Goal: Task Accomplishment & Management: Use online tool/utility

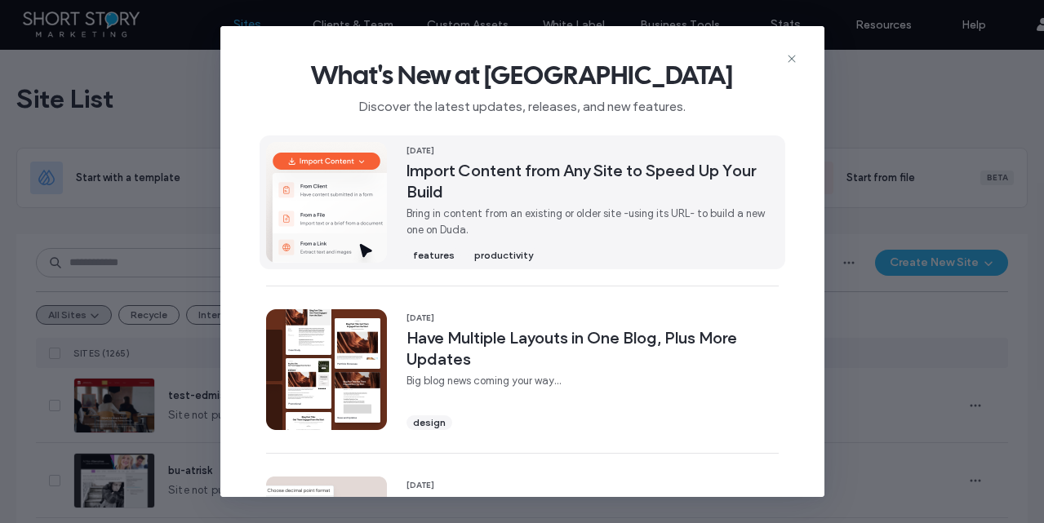
click at [473, 176] on span "Import Content from Any Site to Speed Up Your Build" at bounding box center [592, 181] width 372 height 42
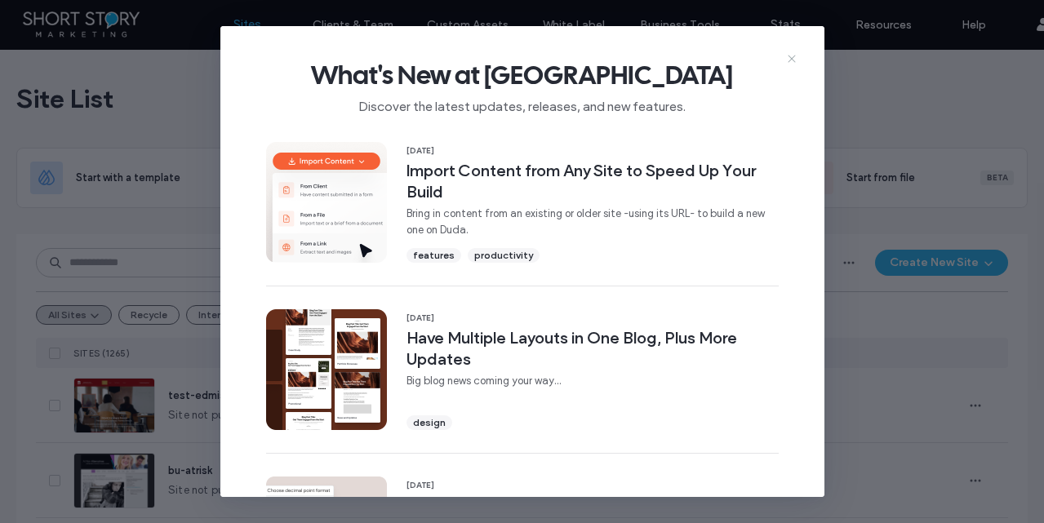
click at [792, 56] on icon at bounding box center [791, 58] width 13 height 13
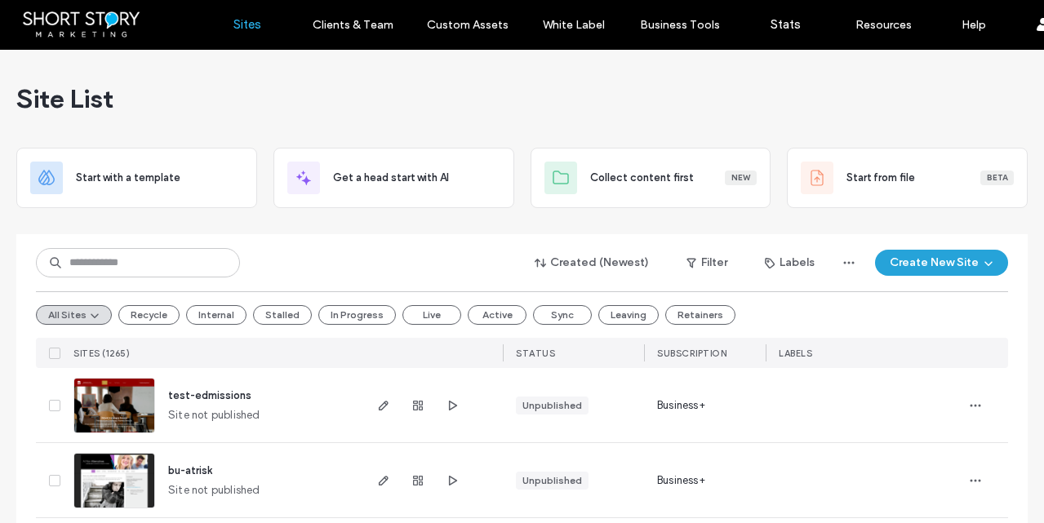
click at [917, 263] on button "Create New Site" at bounding box center [941, 263] width 133 height 26
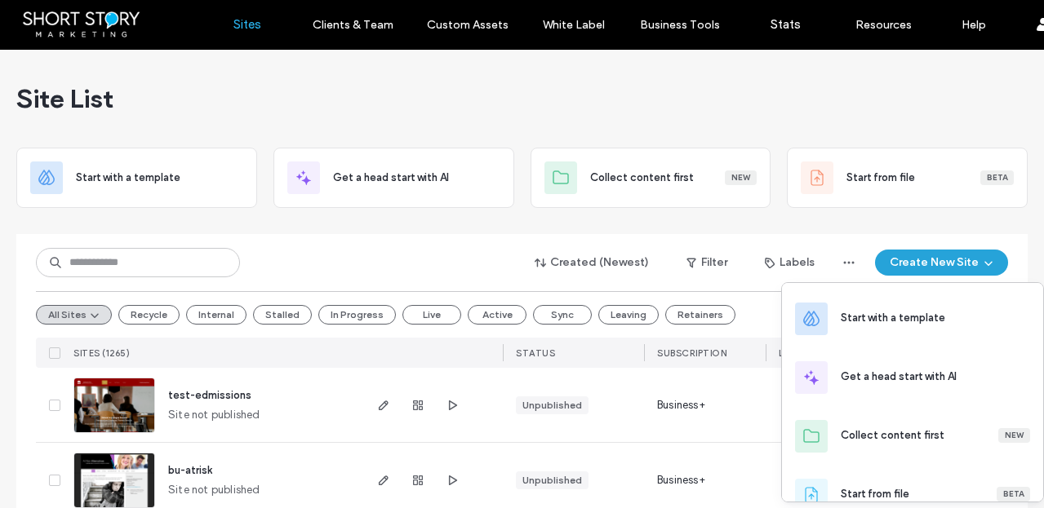
click at [939, 264] on button "Create New Site" at bounding box center [941, 263] width 133 height 26
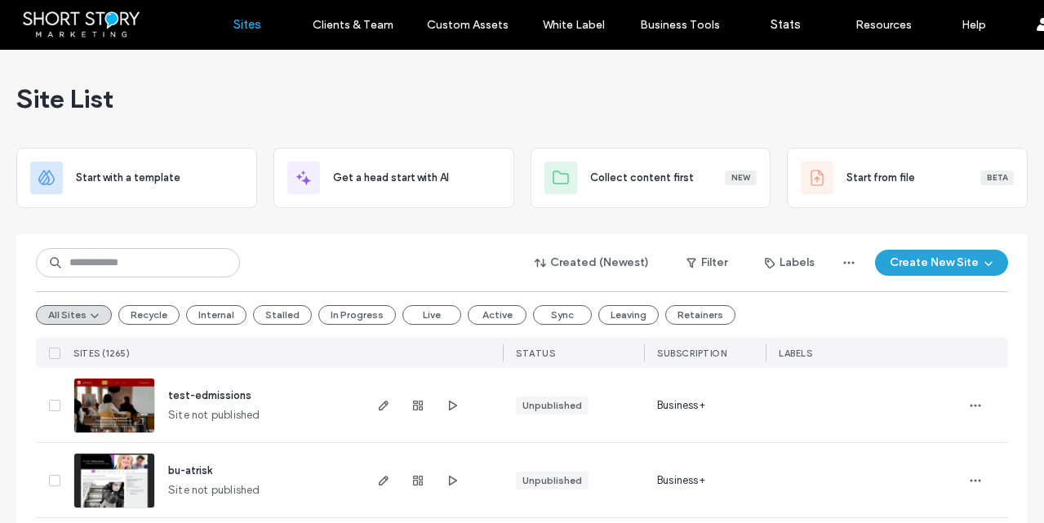
click at [943, 263] on button "Create New Site" at bounding box center [941, 263] width 133 height 26
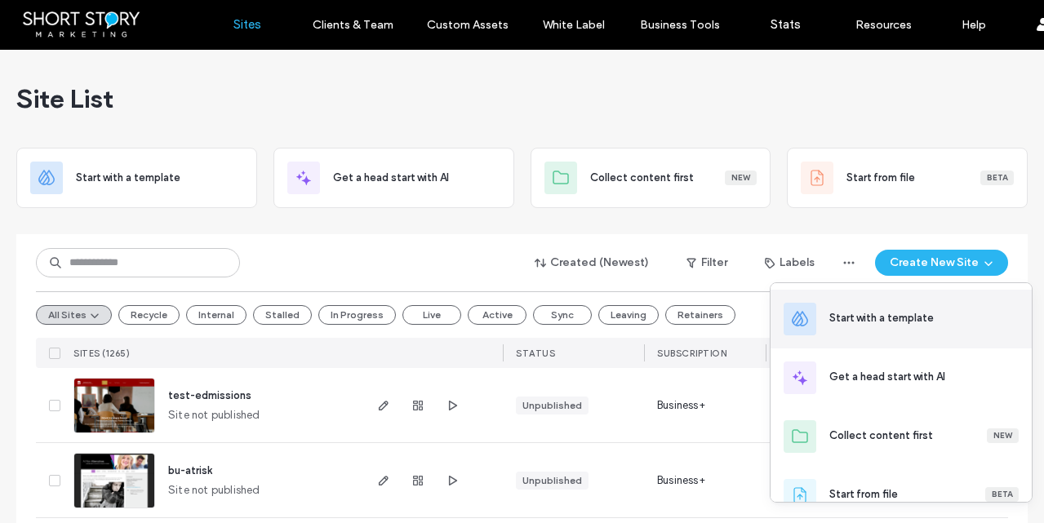
scroll to position [29, 0]
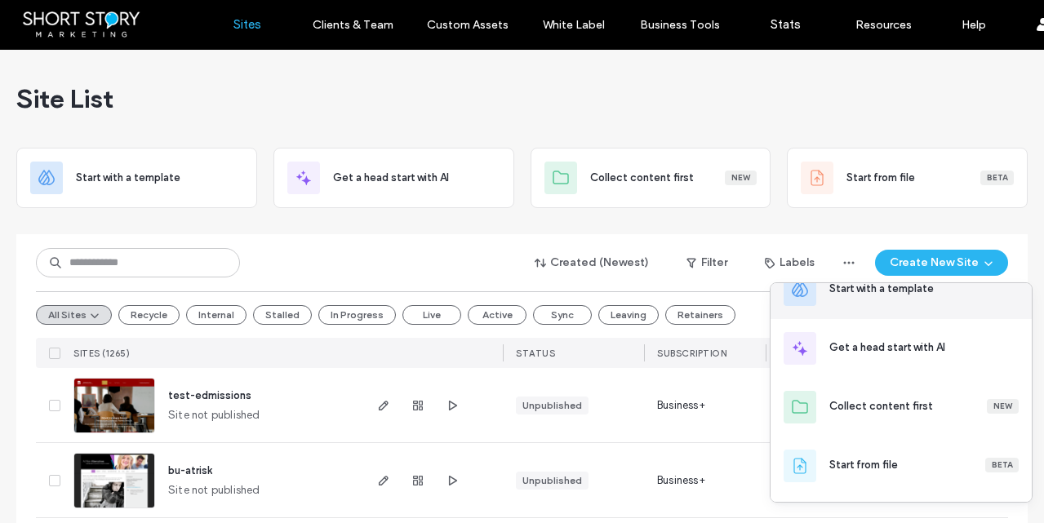
click at [878, 295] on div "Start with a template" at bounding box center [881, 289] width 104 height 16
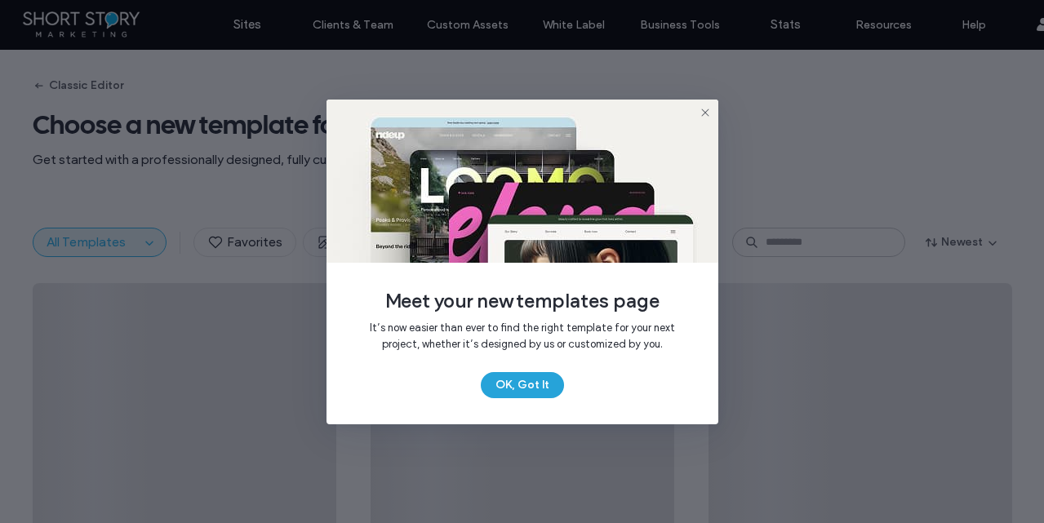
click at [523, 388] on button "OK, Got It" at bounding box center [522, 385] width 83 height 26
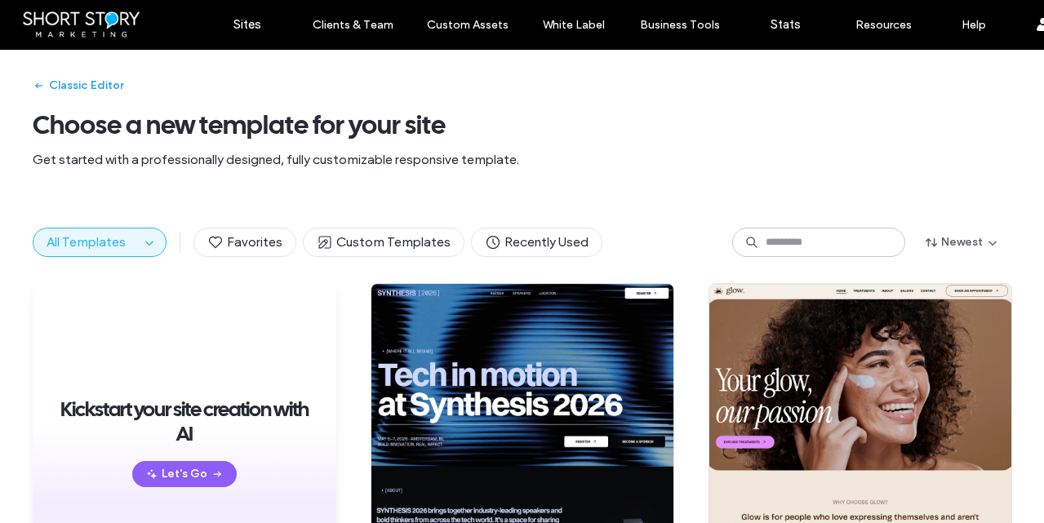
click at [56, 88] on button "Classic Editor" at bounding box center [78, 86] width 91 height 26
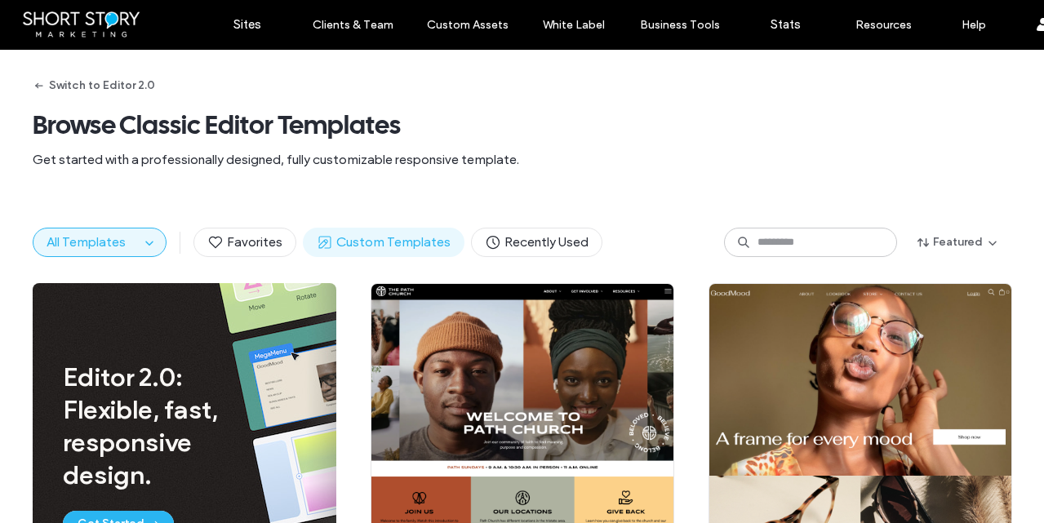
click at [375, 243] on span "Custom Templates" at bounding box center [384, 242] width 134 height 18
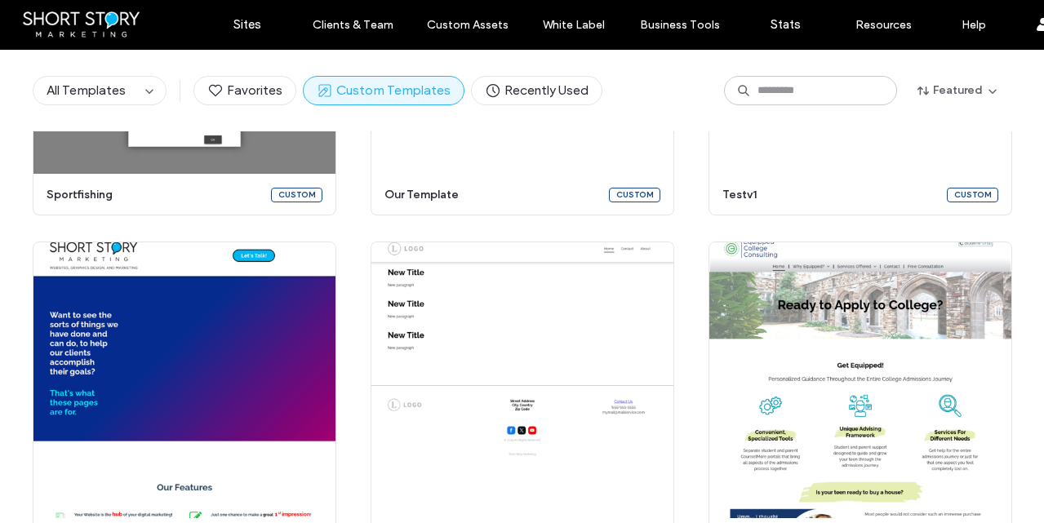
scroll to position [1015, 0]
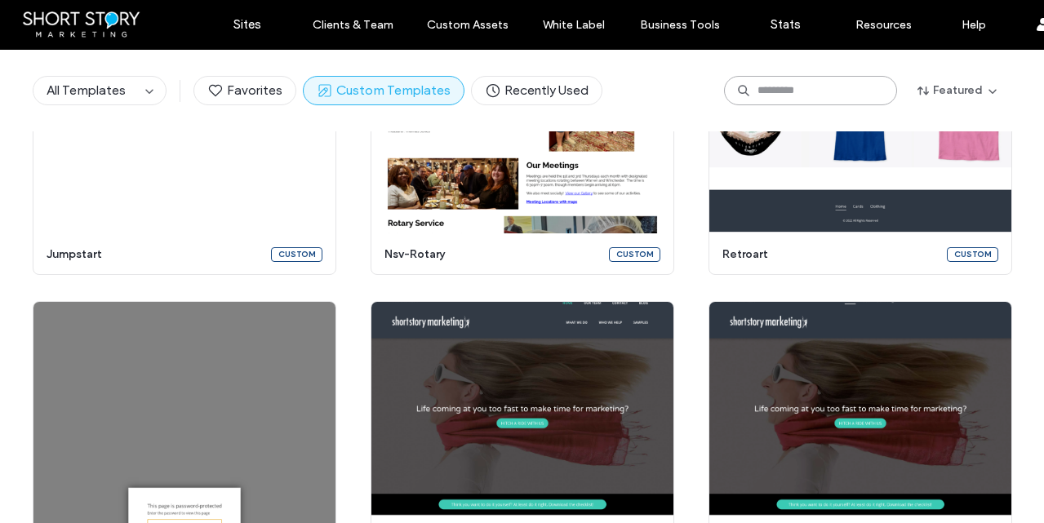
click at [822, 95] on input at bounding box center [810, 90] width 173 height 29
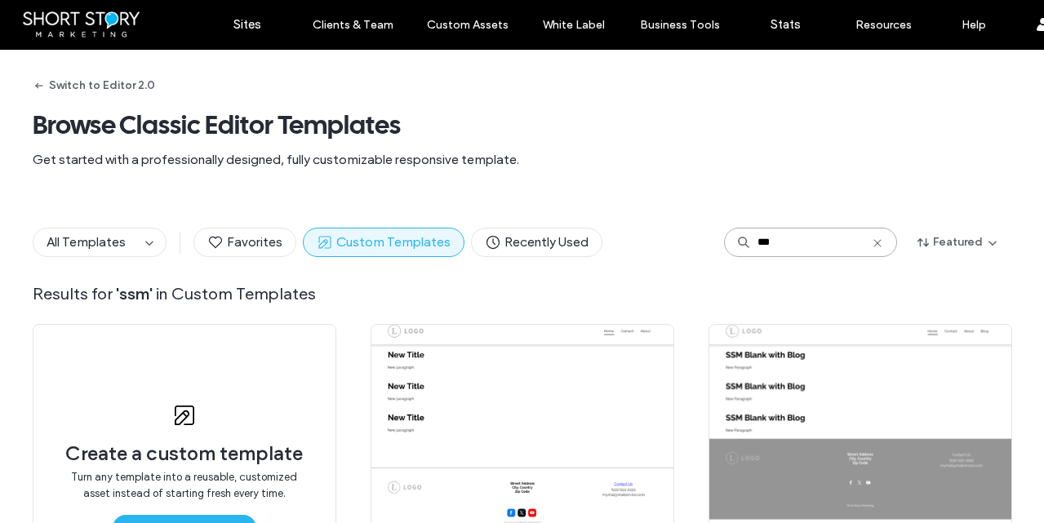
type input "***"
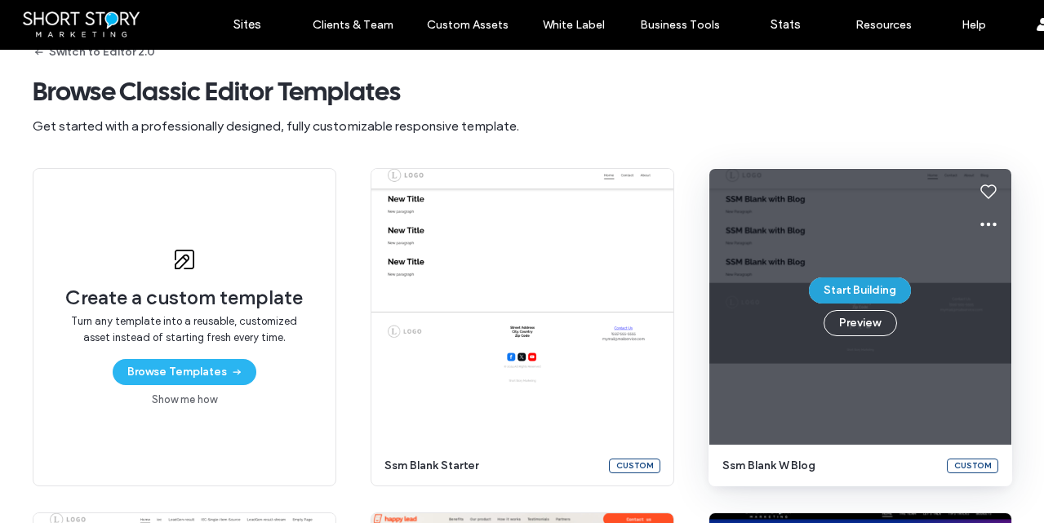
click at [849, 291] on button "Start Building" at bounding box center [860, 290] width 102 height 26
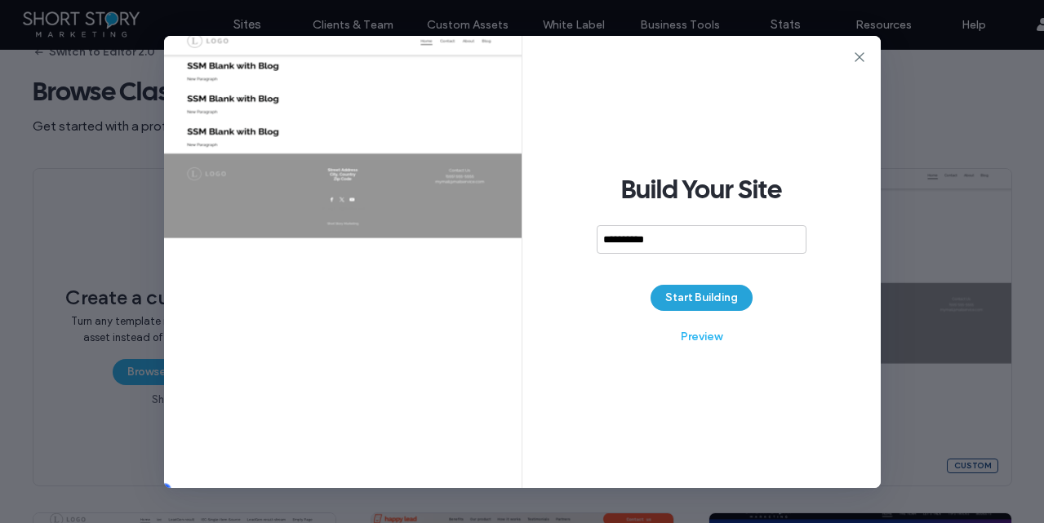
type input "**********"
click at [690, 296] on button "Start Building" at bounding box center [701, 298] width 102 height 26
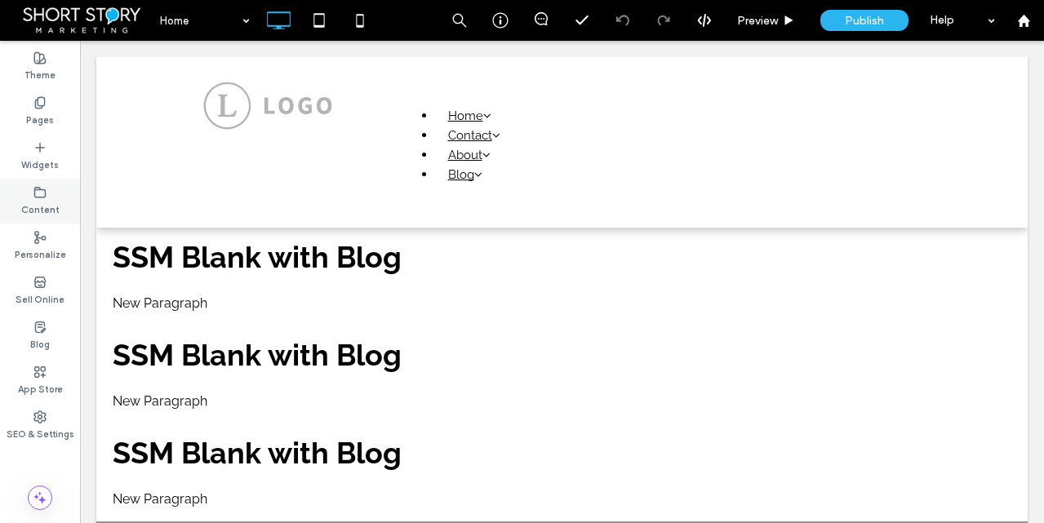
click at [37, 197] on icon at bounding box center [39, 192] width 13 height 13
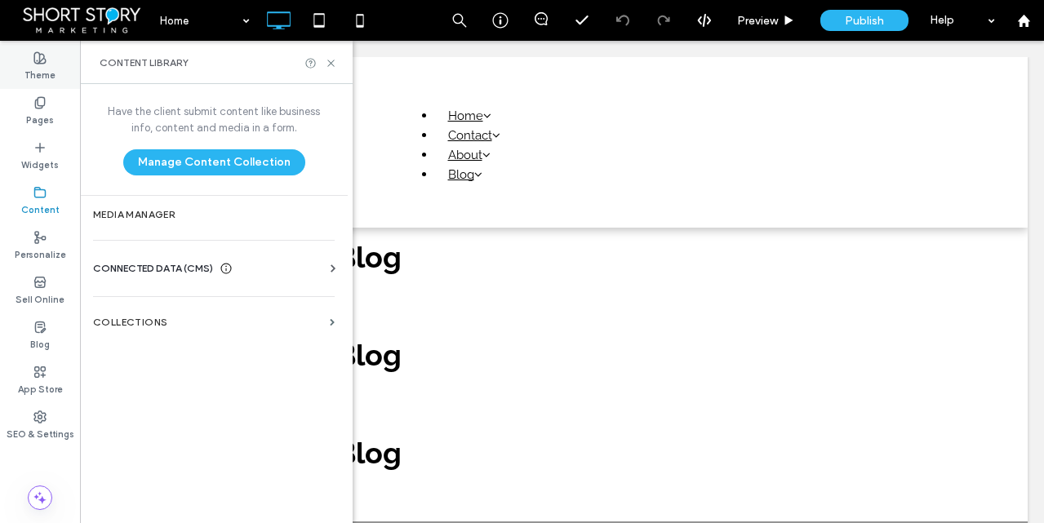
click at [34, 70] on label "Theme" at bounding box center [39, 73] width 31 height 18
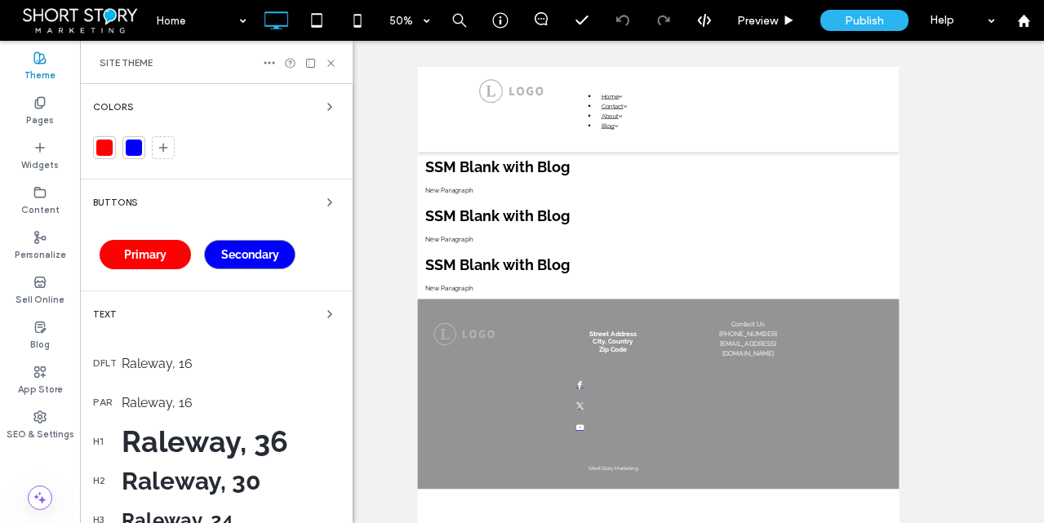
scroll to position [334, 0]
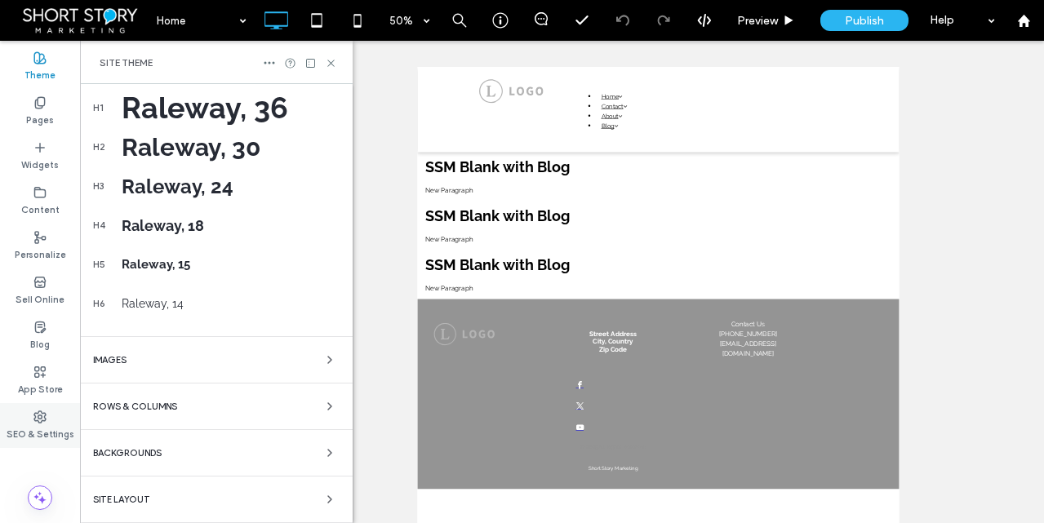
click at [51, 412] on div "SEO & Settings" at bounding box center [40, 425] width 80 height 45
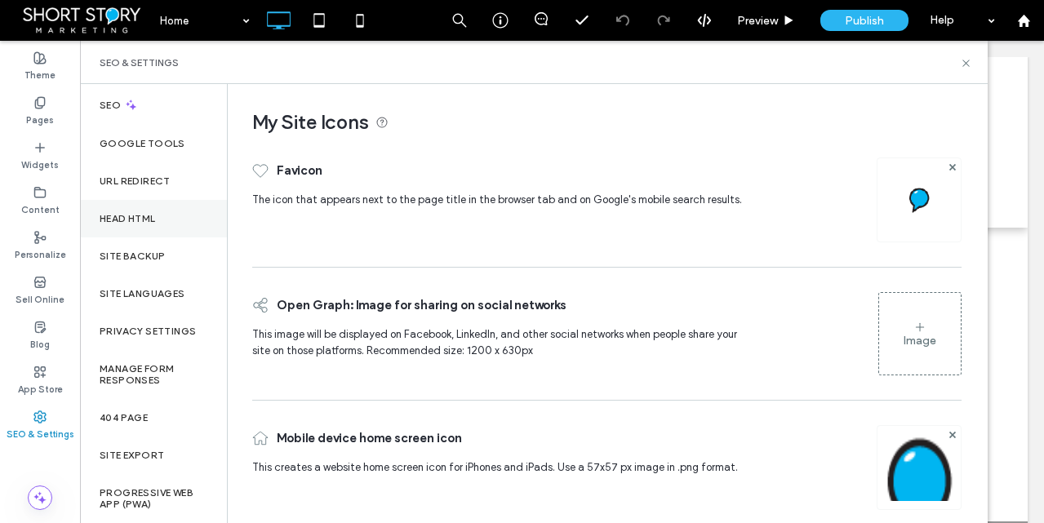
scroll to position [0, 0]
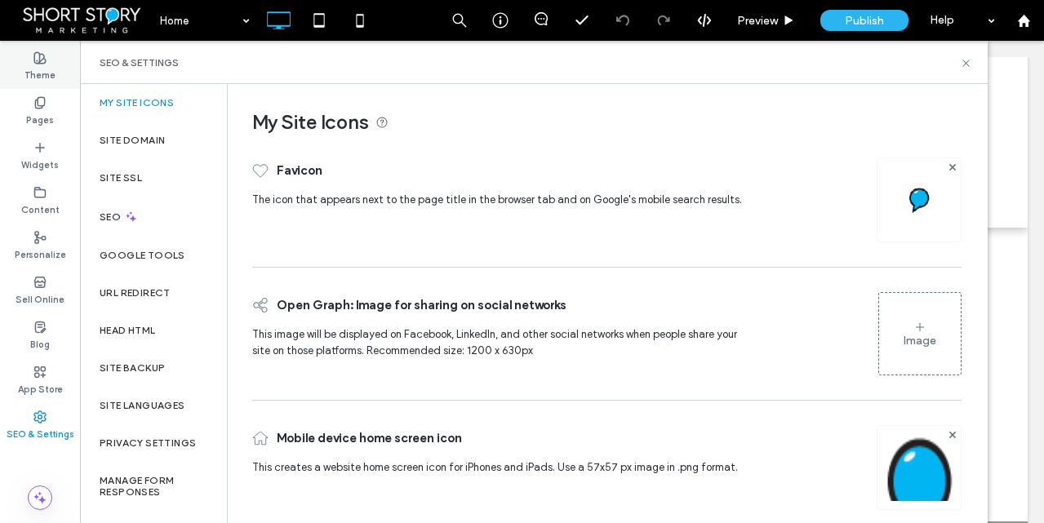
click at [42, 73] on label "Theme" at bounding box center [39, 73] width 31 height 18
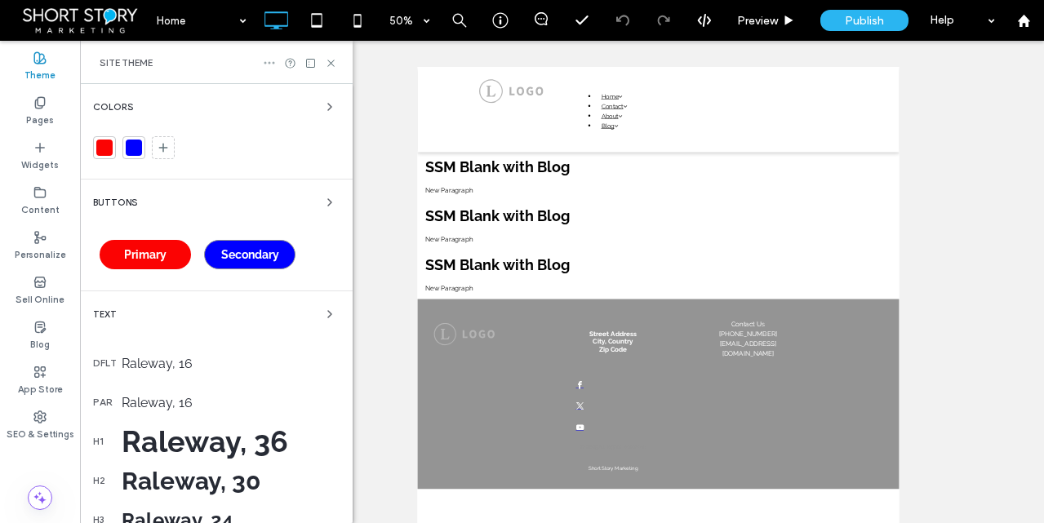
click at [273, 60] on icon at bounding box center [269, 62] width 13 height 13
click at [299, 91] on span "Reset site" at bounding box center [320, 94] width 48 height 16
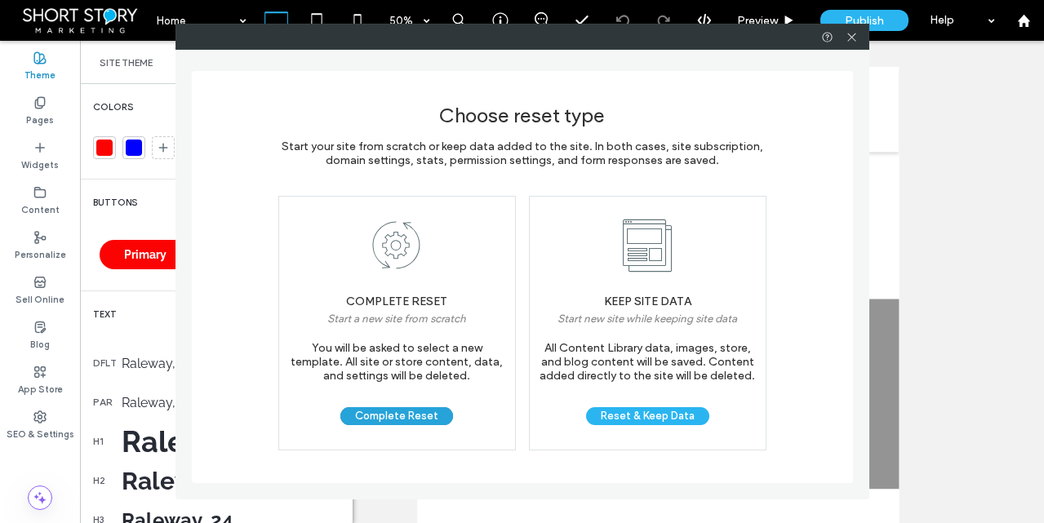
click at [401, 410] on button "Complete Reset" at bounding box center [396, 416] width 113 height 18
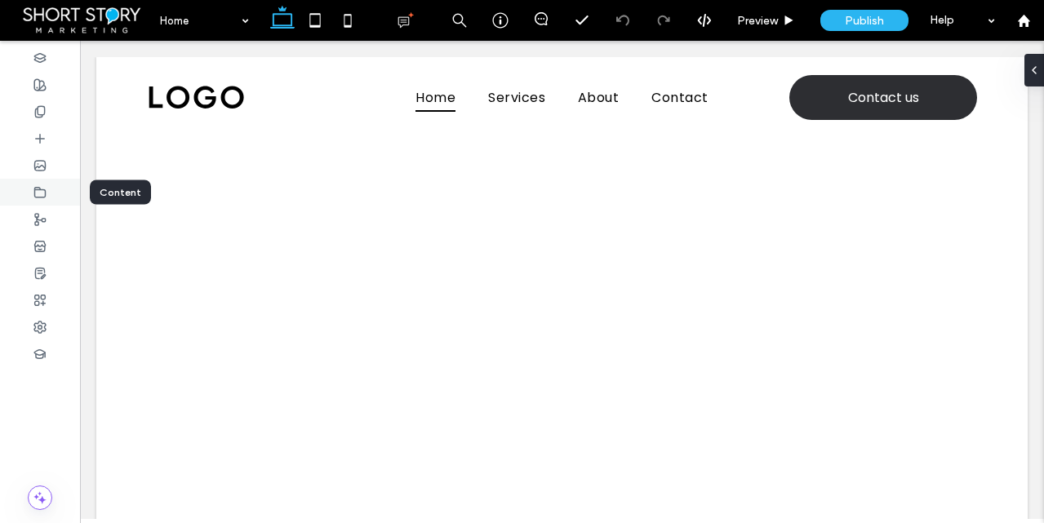
click at [41, 188] on icon at bounding box center [39, 192] width 13 height 13
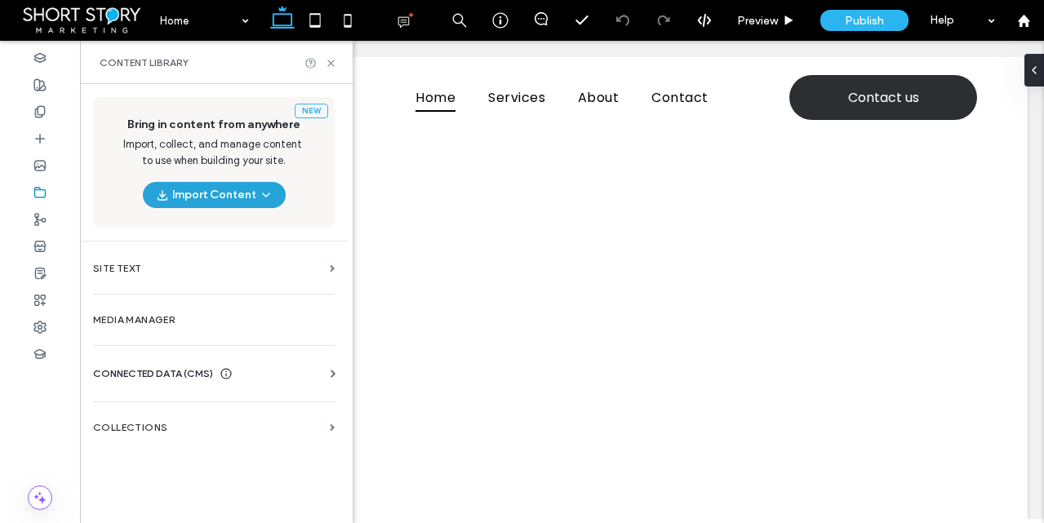
click at [224, 195] on button "Import Content" at bounding box center [214, 195] width 143 height 26
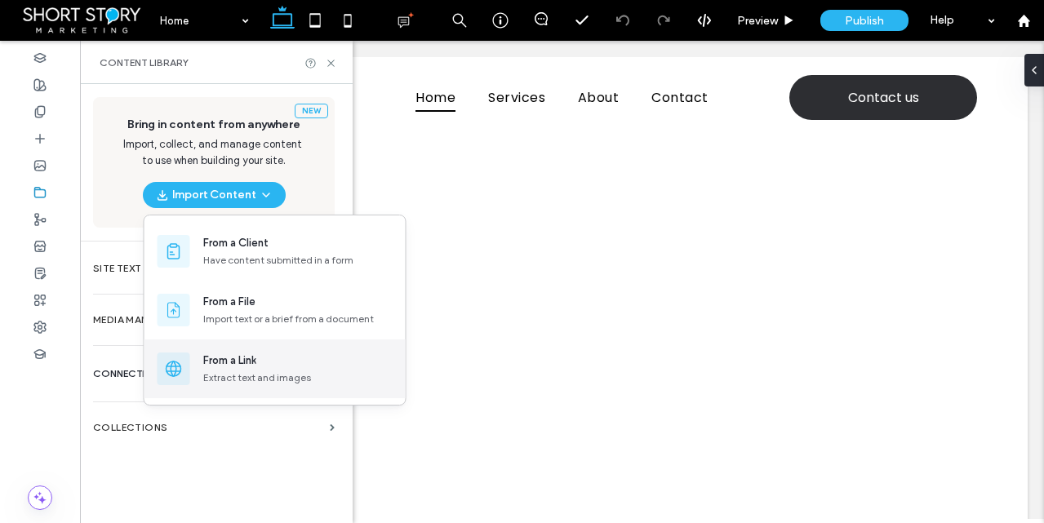
click at [236, 378] on div "Extract text and images" at bounding box center [297, 377] width 189 height 15
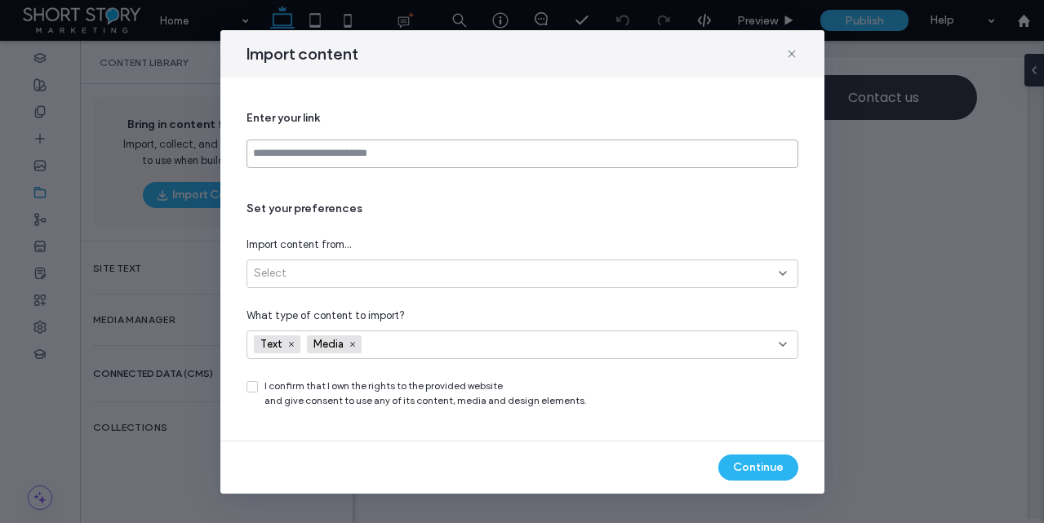
click at [371, 153] on input at bounding box center [522, 154] width 552 height 29
click at [314, 153] on input at bounding box center [522, 154] width 552 height 29
paste input "**********"
type input "**********"
click at [334, 271] on div "Select" at bounding box center [516, 273] width 525 height 16
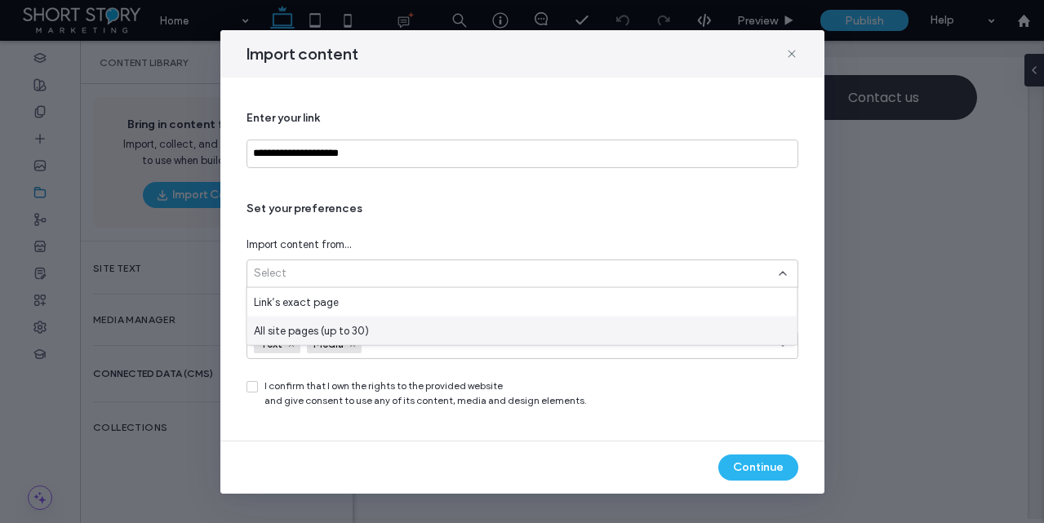
click at [324, 327] on span "All site pages (up to 30)" at bounding box center [311, 330] width 115 height 16
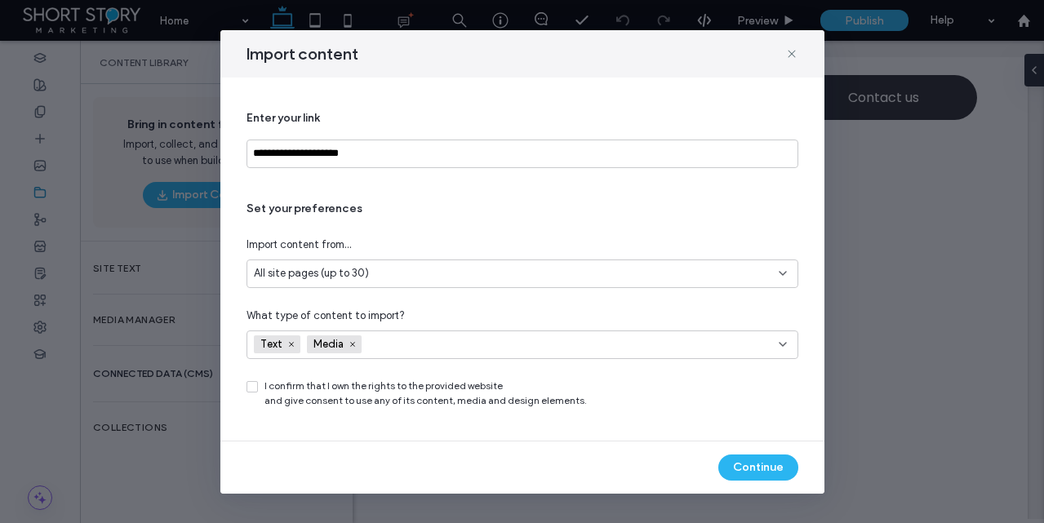
click at [256, 385] on span at bounding box center [251, 386] width 11 height 11
click at [754, 475] on button "Continue" at bounding box center [758, 468] width 80 height 26
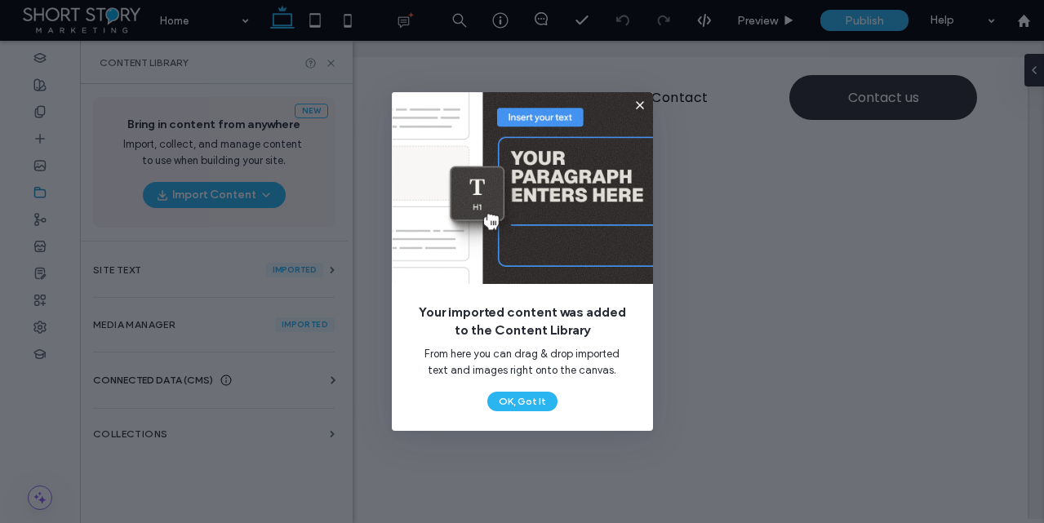
click at [637, 102] on use at bounding box center [640, 105] width 8 height 8
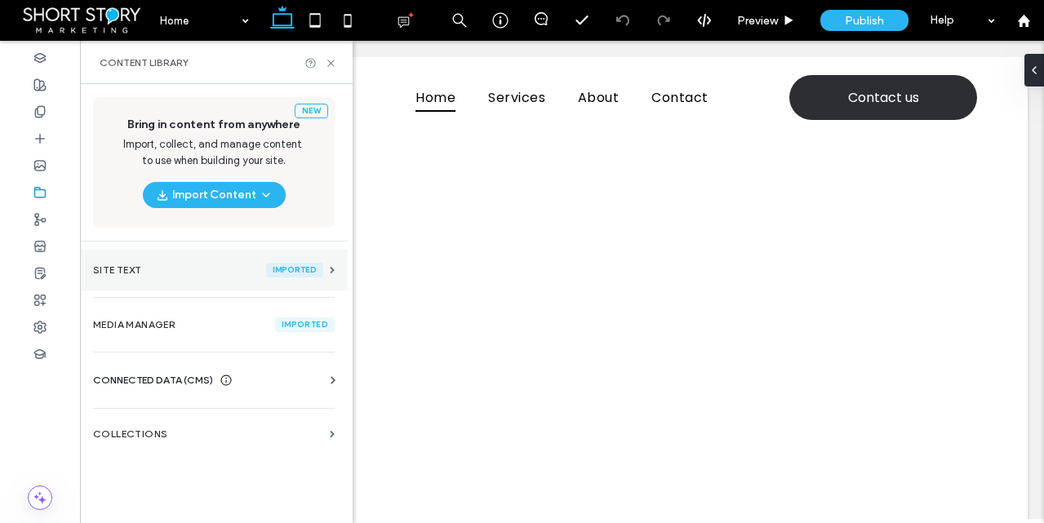
click at [298, 271] on div "imported" at bounding box center [294, 270] width 57 height 15
